Goal: Entertainment & Leisure: Consume media (video, audio)

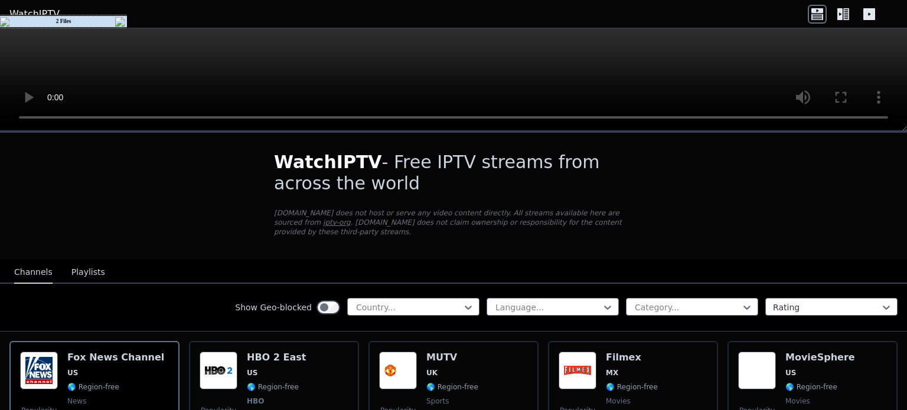
scroll to position [236, 0]
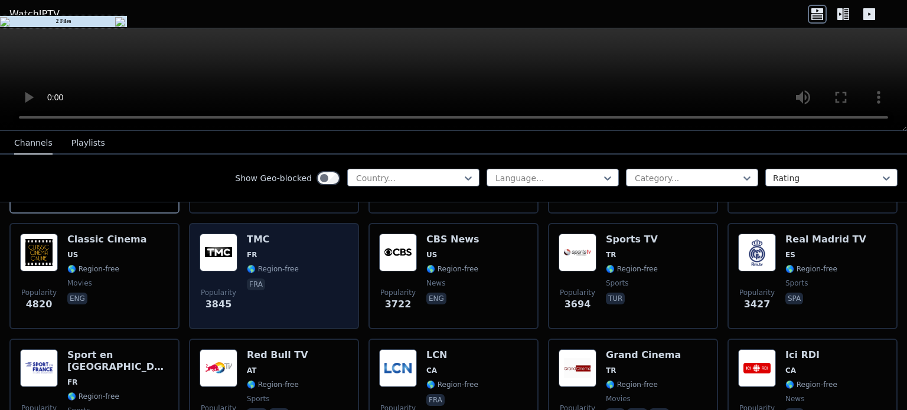
click at [250, 279] on p "fra" at bounding box center [256, 285] width 18 height 12
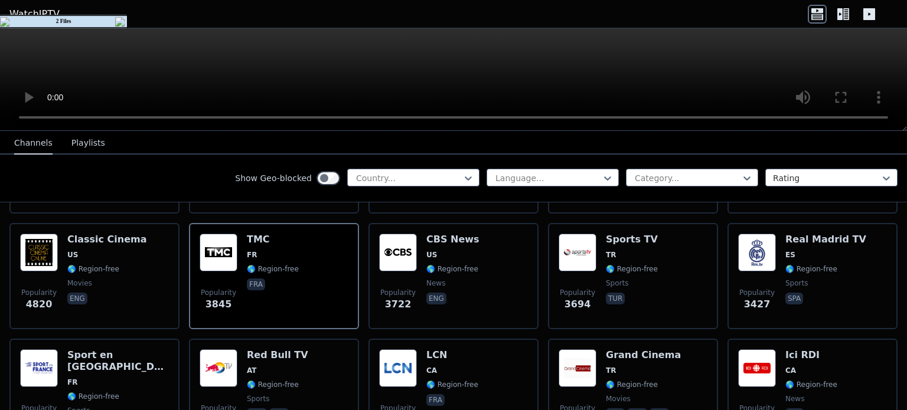
click at [118, 18] on img at bounding box center [121, 21] width 12 height 9
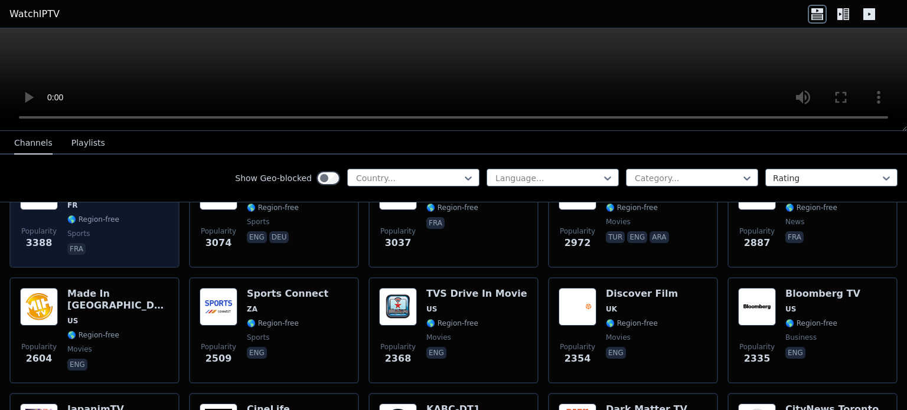
scroll to position [354, 0]
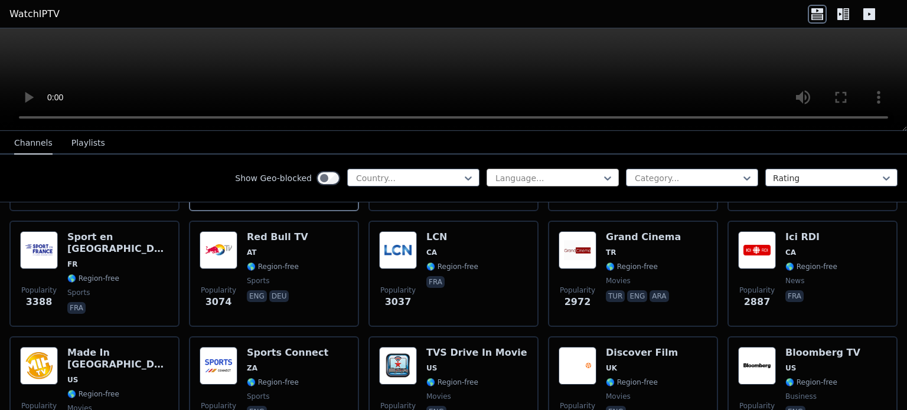
click at [573, 176] on div at bounding box center [547, 178] width 107 height 12
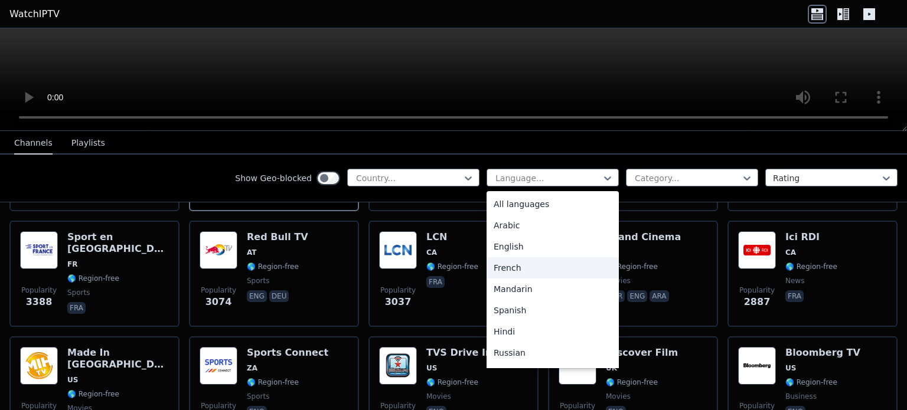
click at [504, 273] on div "French" at bounding box center [553, 267] width 132 height 21
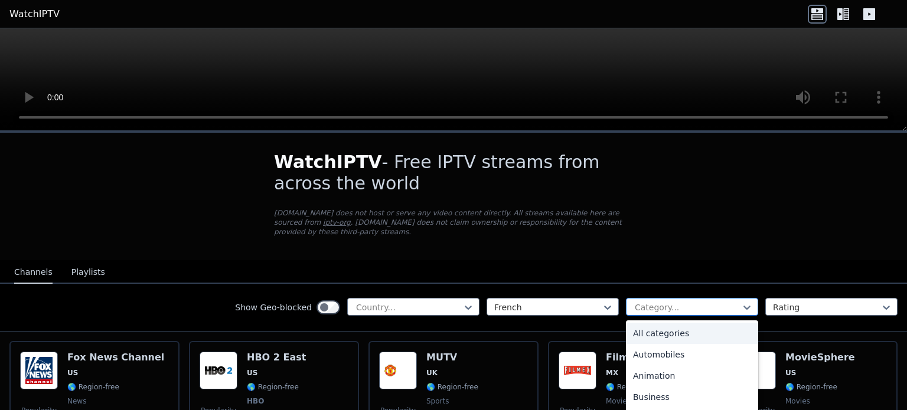
click at [644, 302] on div at bounding box center [687, 308] width 107 height 12
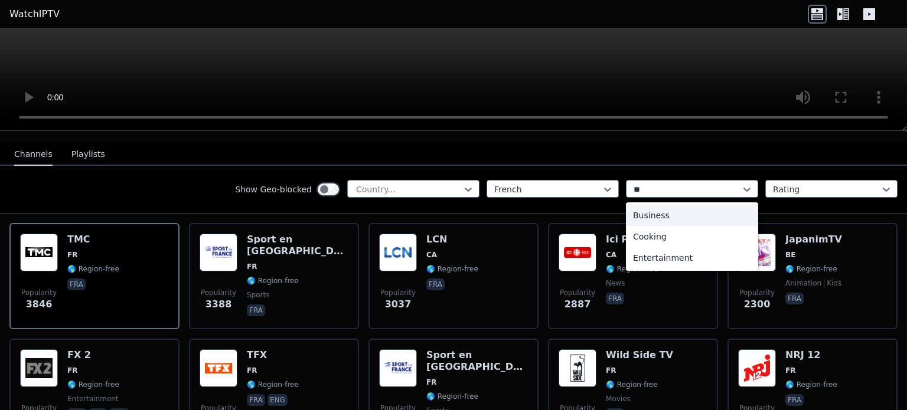
type input "**"
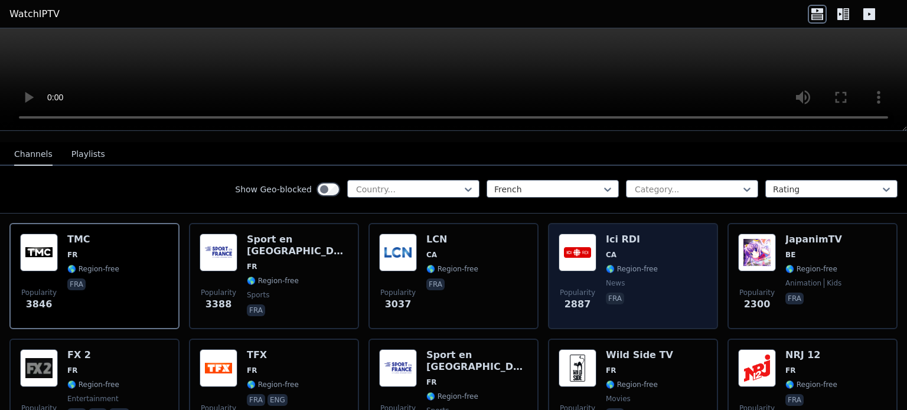
click at [621, 234] on h6 "Ici RDI" at bounding box center [632, 240] width 52 height 12
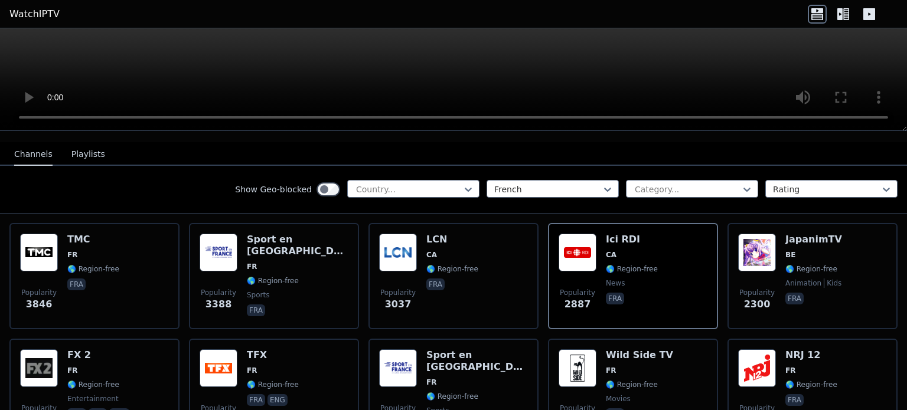
click at [77, 143] on button "Playlists" at bounding box center [88, 154] width 34 height 22
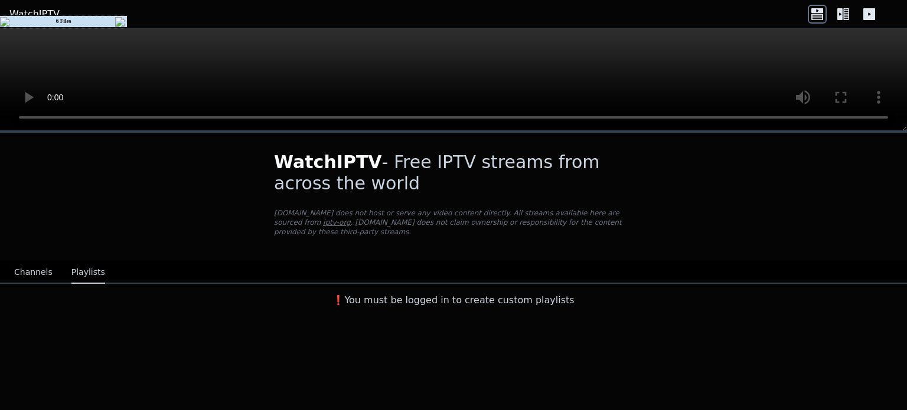
click at [120, 21] on img at bounding box center [121, 21] width 12 height 9
click at [31, 263] on button "Channels" at bounding box center [33, 273] width 38 height 22
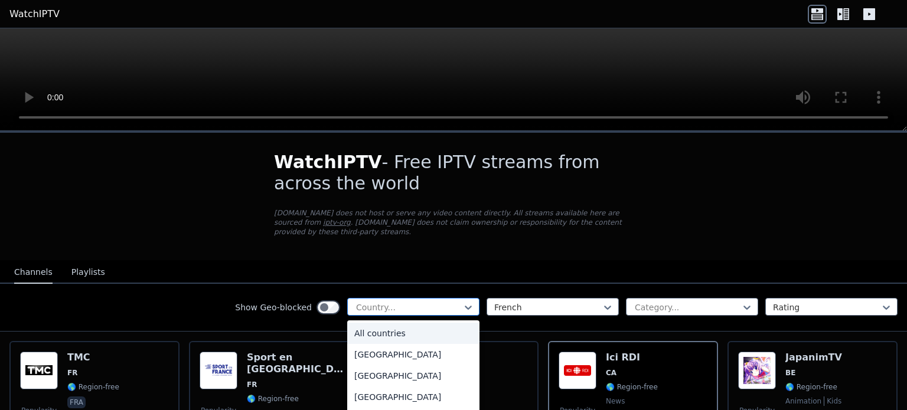
click at [425, 303] on div "Country..." at bounding box center [413, 307] width 132 height 18
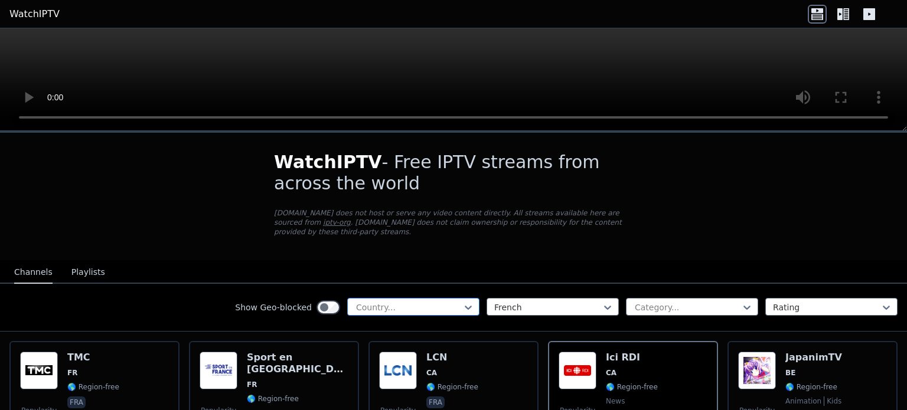
click at [425, 303] on div "Country..." at bounding box center [413, 307] width 132 height 18
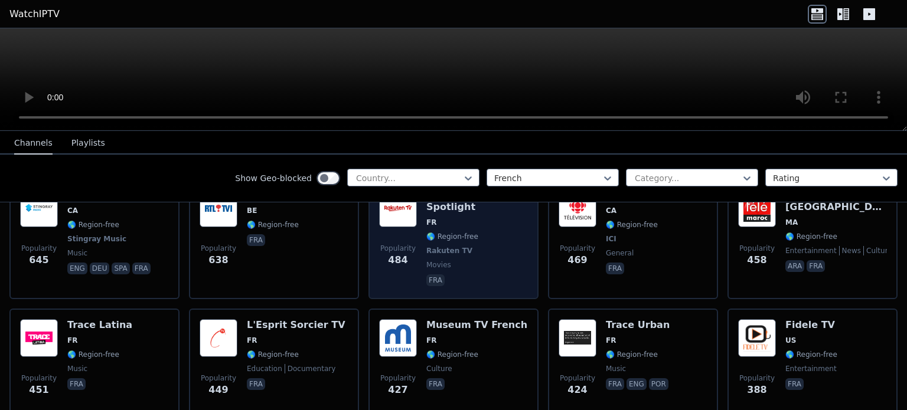
scroll to position [590, 0]
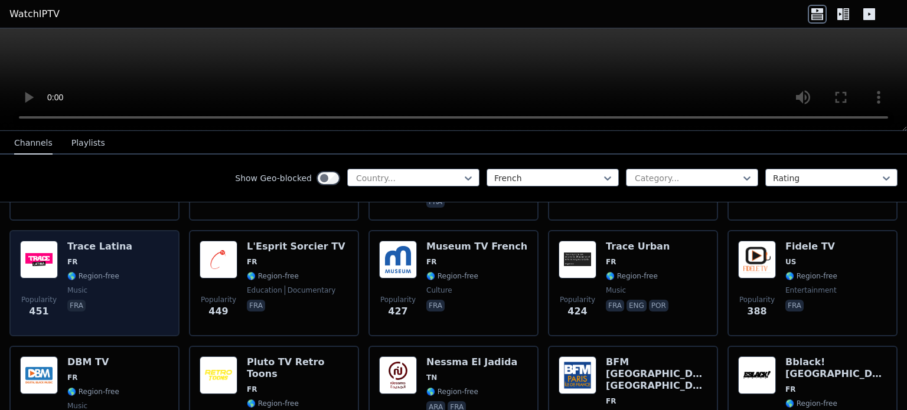
click at [109, 241] on h6 "Trace Latina" at bounding box center [99, 247] width 65 height 12
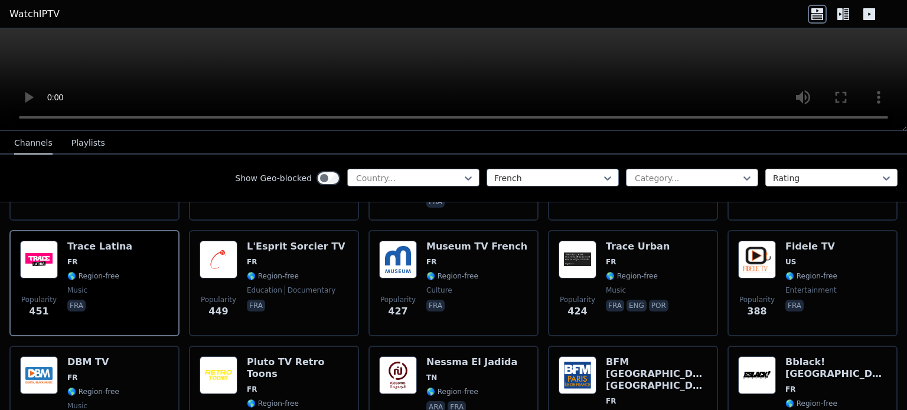
click at [794, 181] on div at bounding box center [826, 178] width 107 height 12
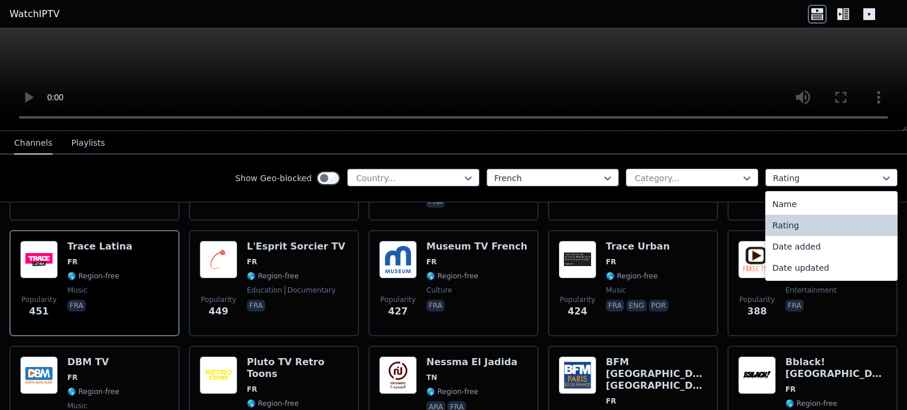
click at [655, 178] on div at bounding box center [687, 178] width 107 height 12
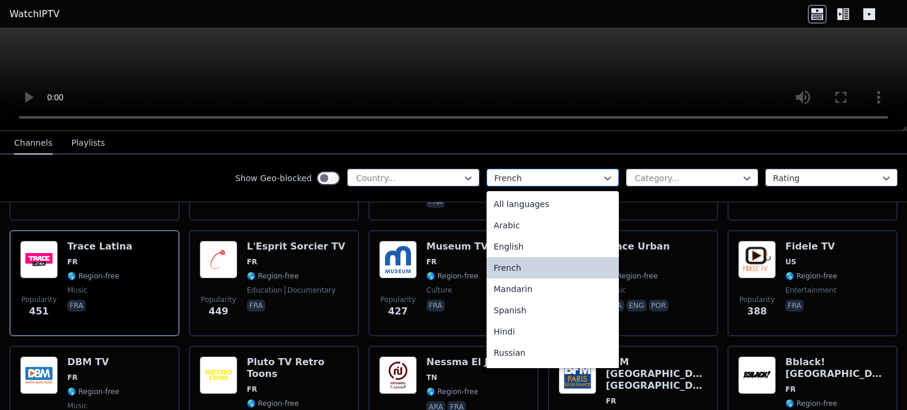
click at [566, 178] on div at bounding box center [547, 178] width 107 height 12
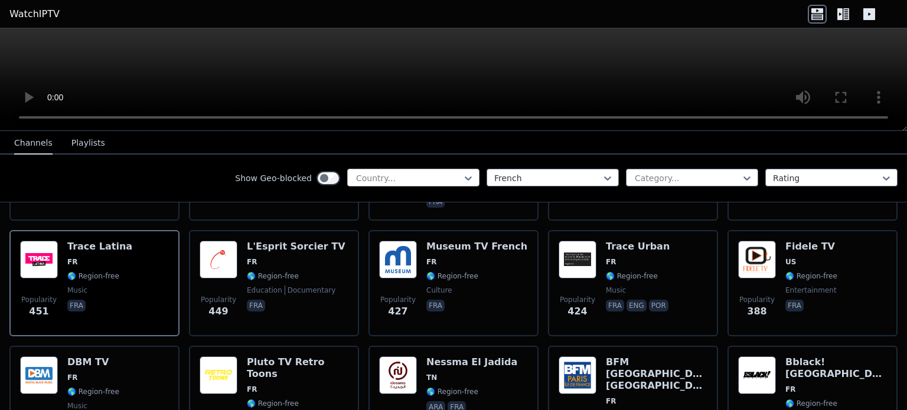
click at [442, 183] on div at bounding box center [408, 178] width 107 height 12
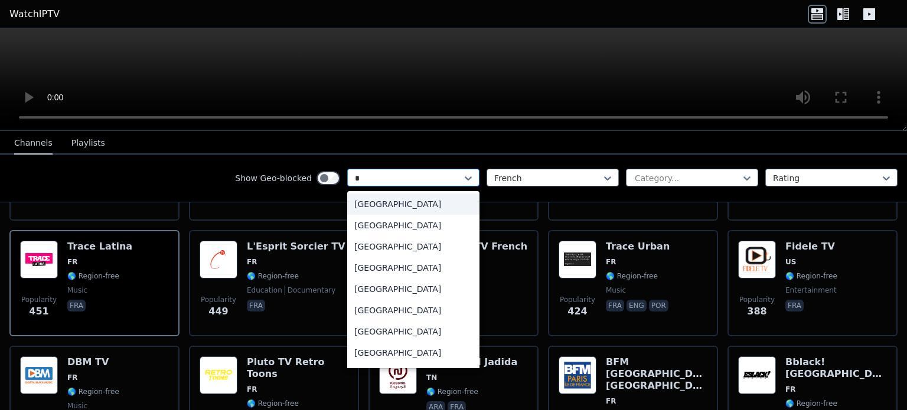
type input "**"
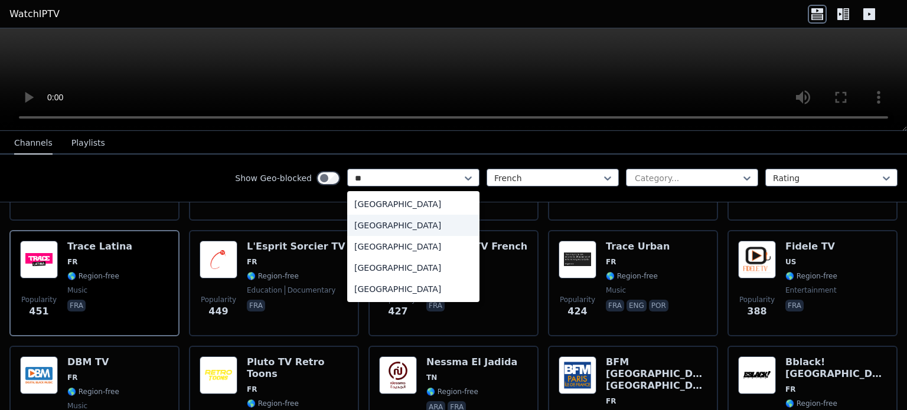
click at [373, 231] on div "[GEOGRAPHIC_DATA]" at bounding box center [413, 225] width 132 height 21
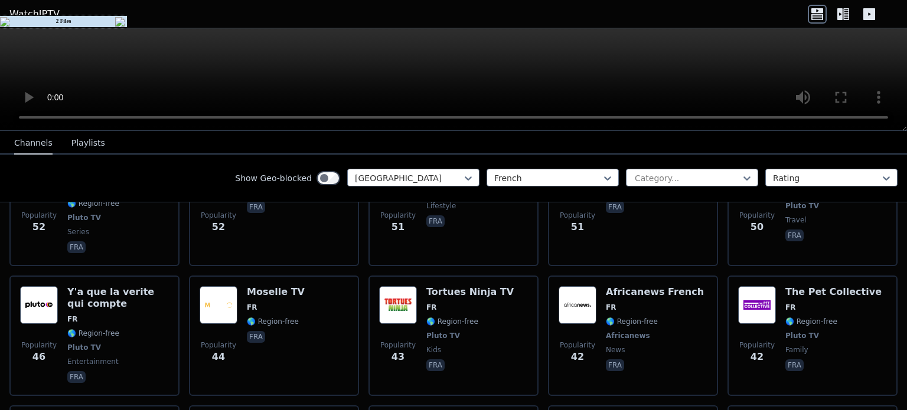
scroll to position [2689, 0]
